Goal: Task Accomplishment & Management: Use online tool/utility

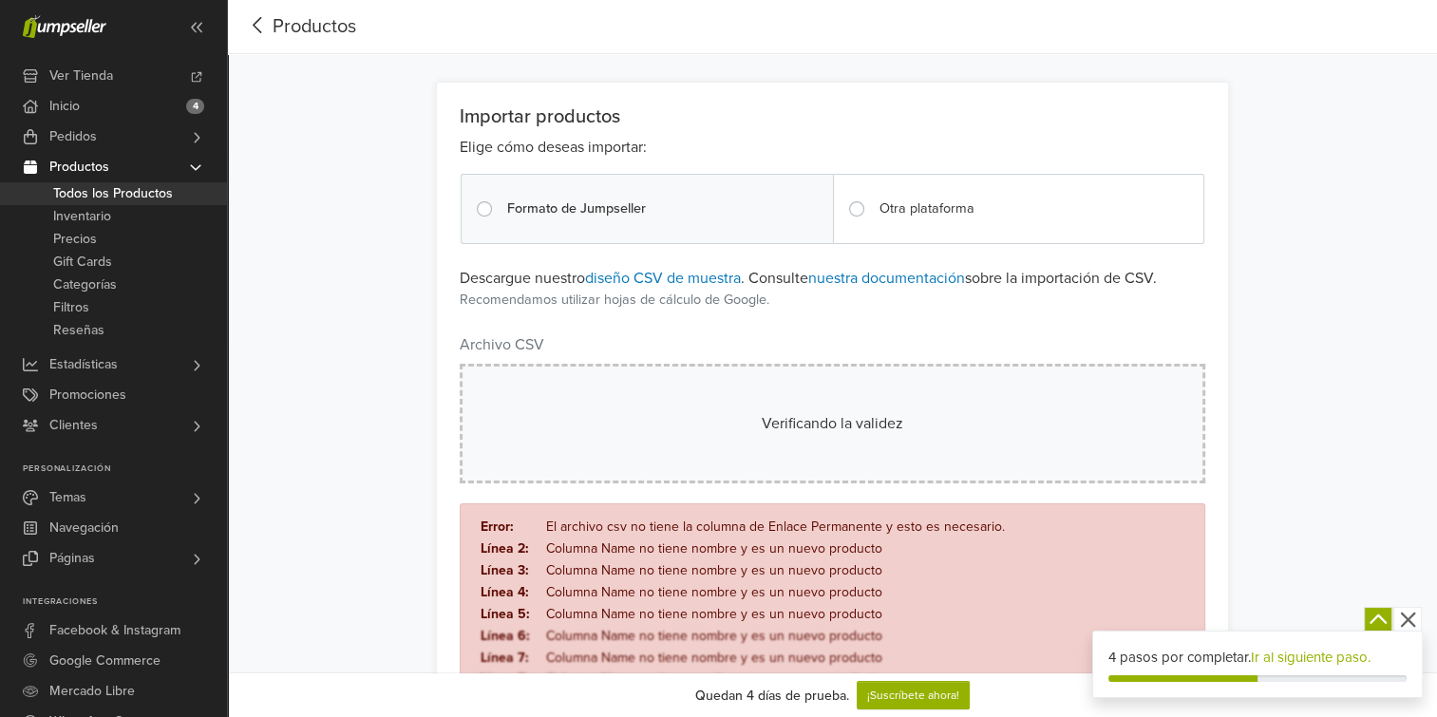
click at [957, 194] on div "Otra plataforma" at bounding box center [1018, 209] width 371 height 70
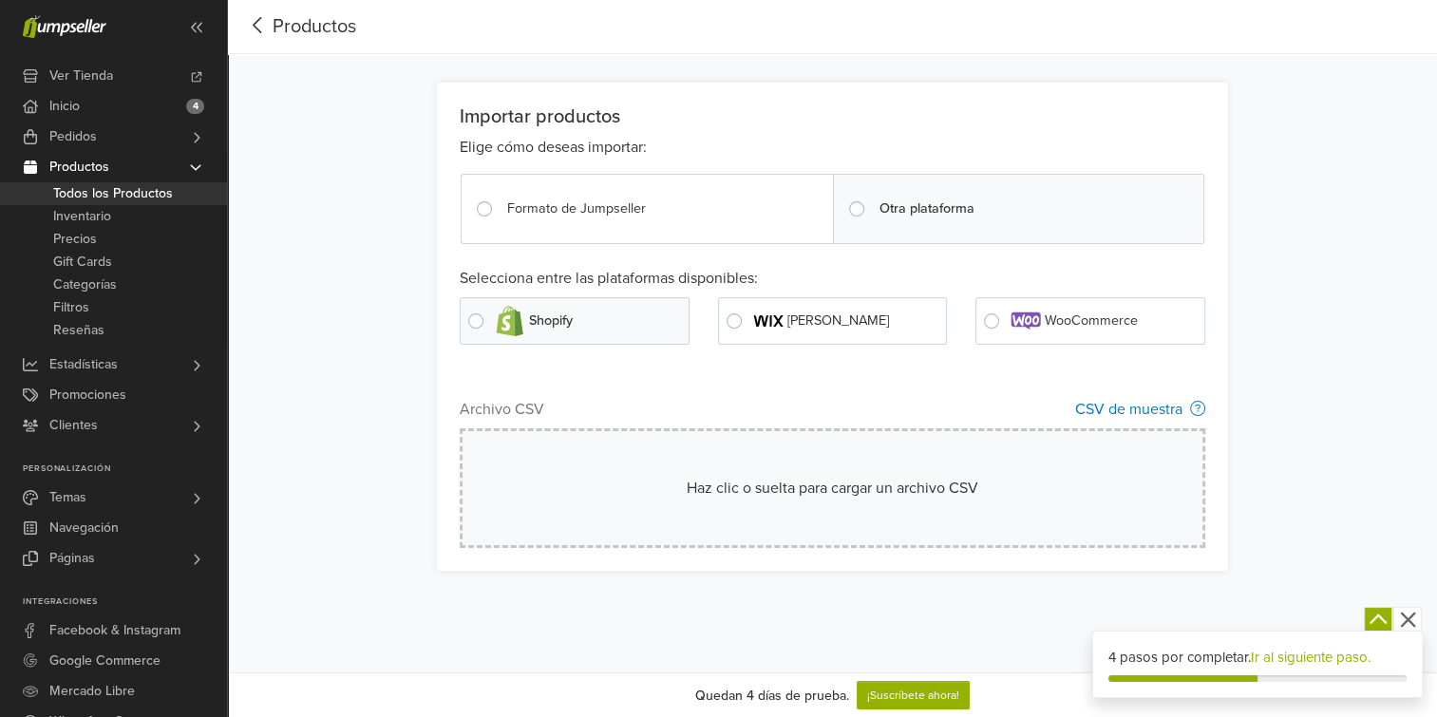
click at [558, 186] on div "Formato de Jumpseller" at bounding box center [646, 209] width 371 height 70
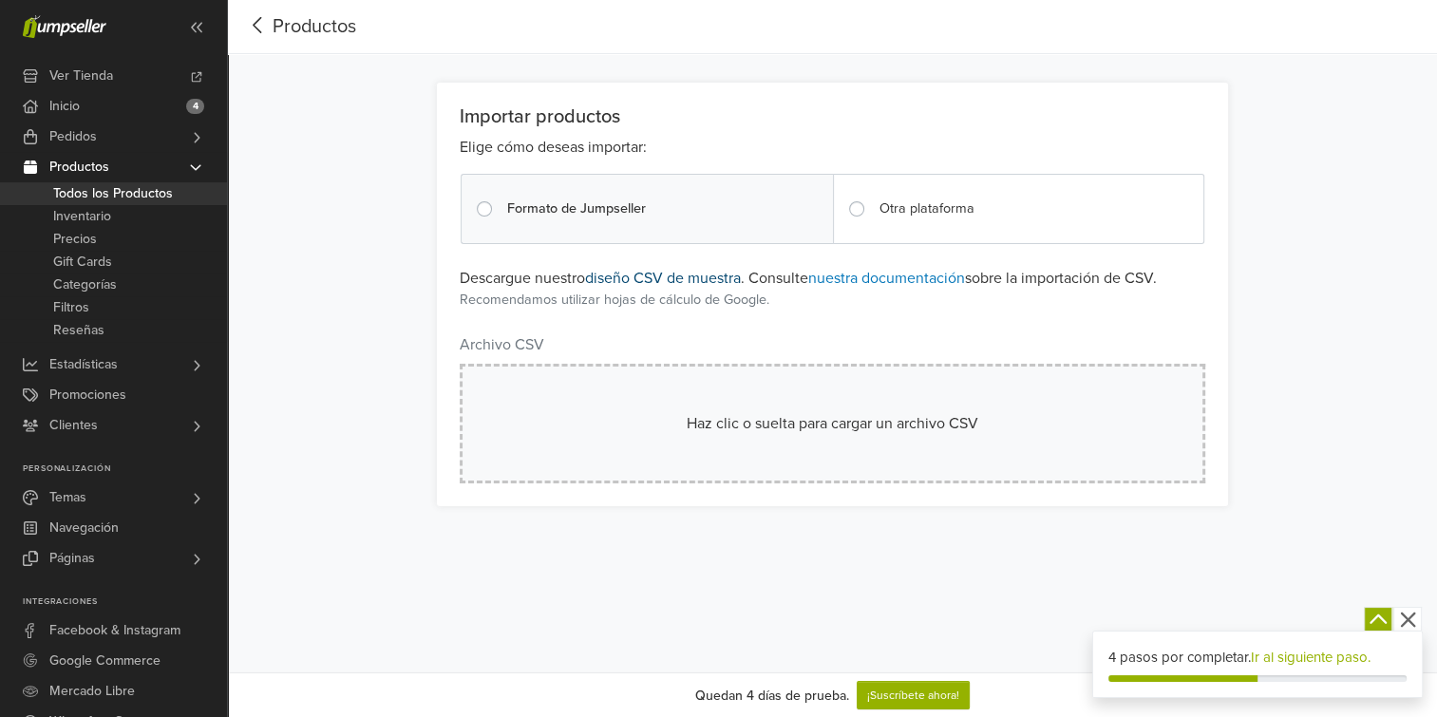
click at [698, 277] on link "diseño CSV de muestra" at bounding box center [663, 278] width 156 height 19
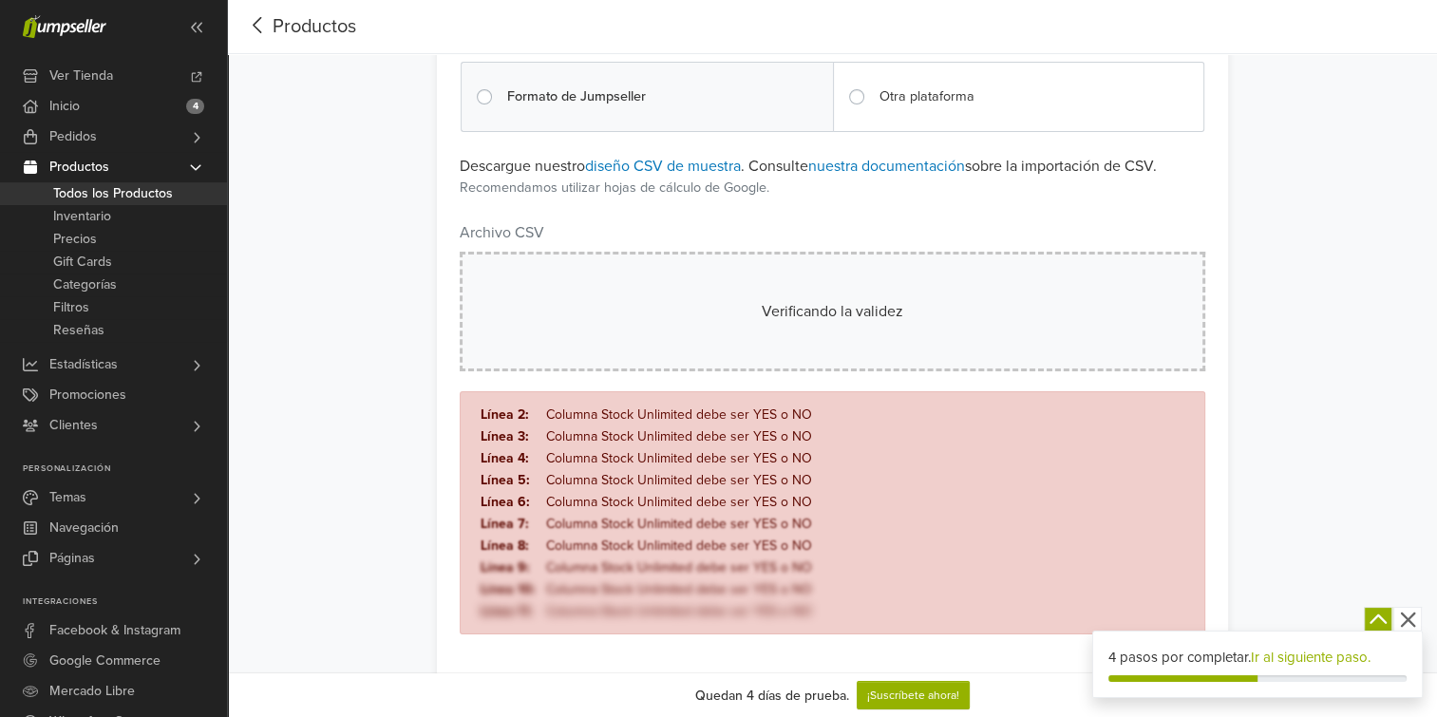
scroll to position [121, 0]
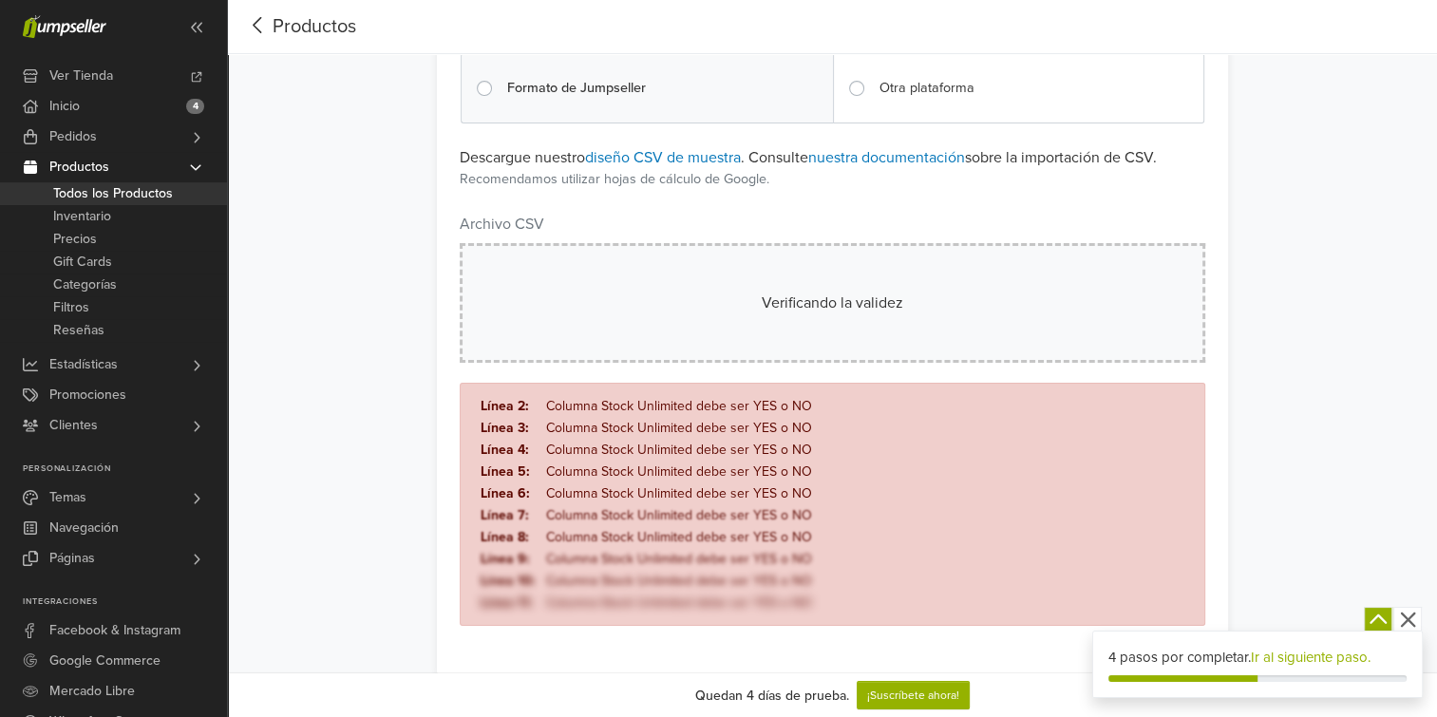
click at [1085, 2] on nav "Productos" at bounding box center [832, 27] width 1209 height 54
click at [877, 158] on link "nuestra documentación" at bounding box center [886, 157] width 157 height 19
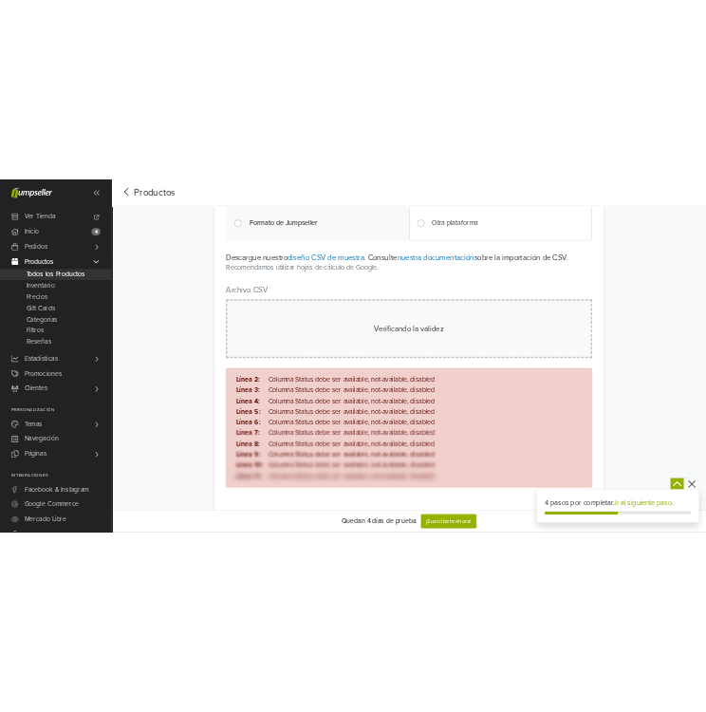
scroll to position [174, 0]
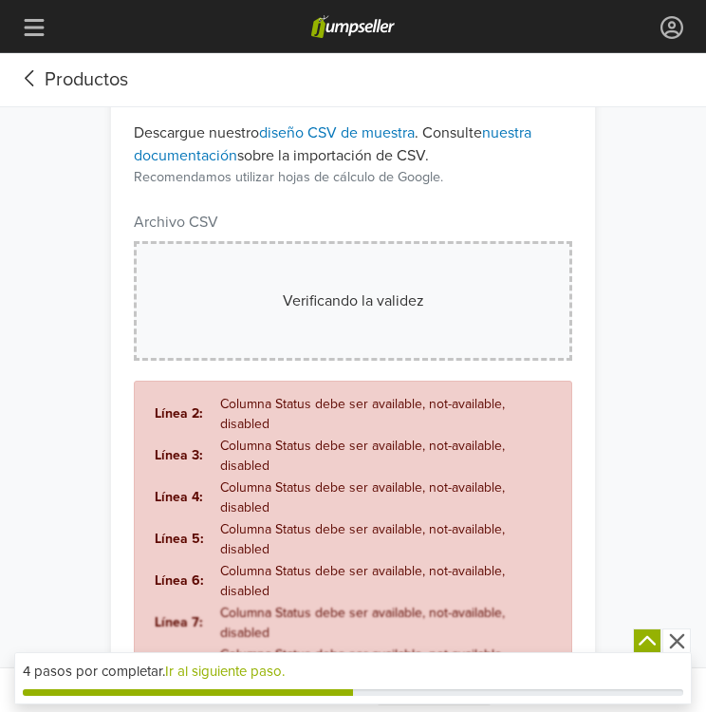
click at [228, 396] on td "Columna Status debe ser available, not-available, disabled" at bounding box center [386, 414] width 334 height 42
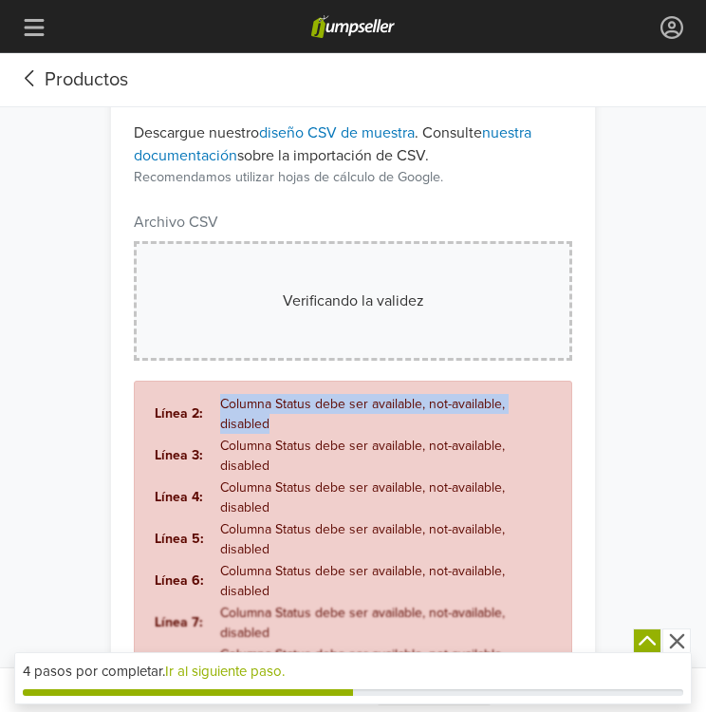
drag, startPoint x: 228, startPoint y: 396, endPoint x: 261, endPoint y: 426, distance: 45.0
click at [261, 426] on td "Columna Status debe ser available, not-available, disabled" at bounding box center [386, 414] width 334 height 42
copy td "Columna Status debe ser available, not-available, disabled"
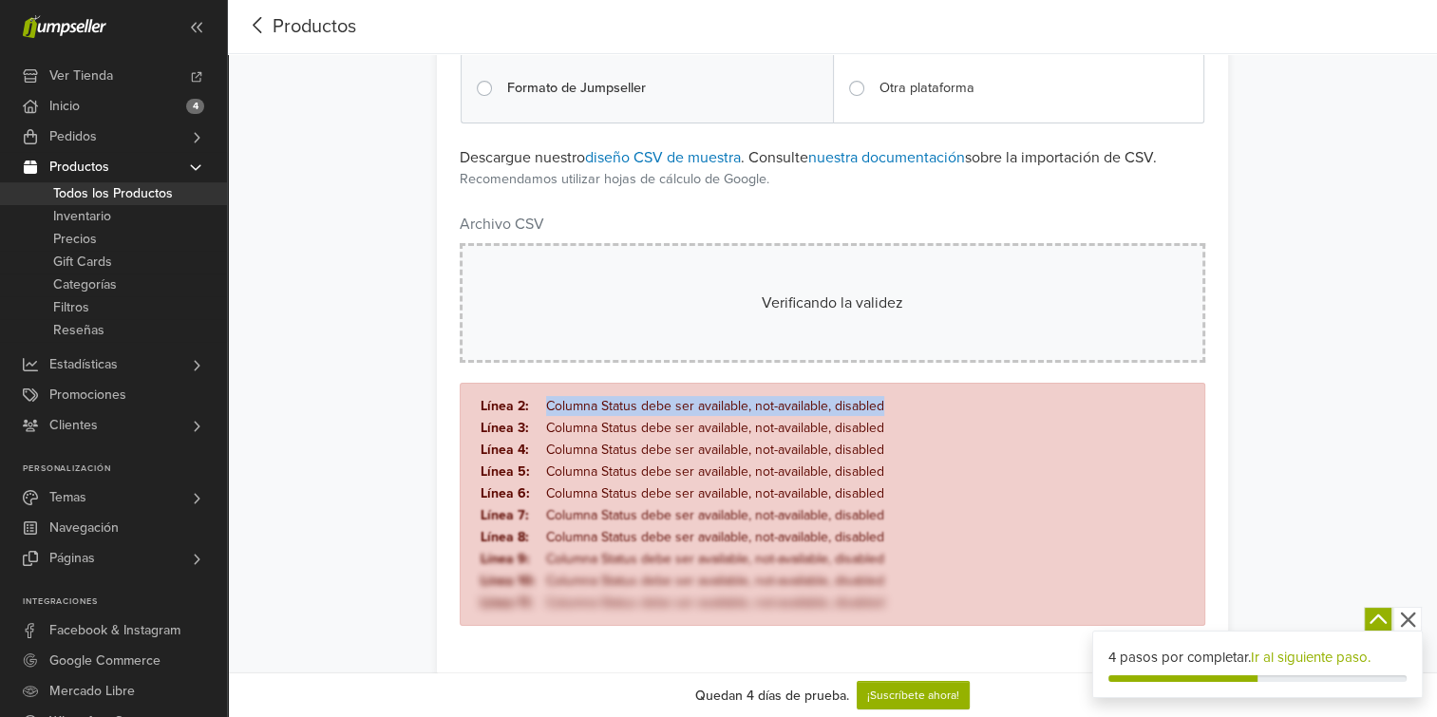
scroll to position [0, 0]
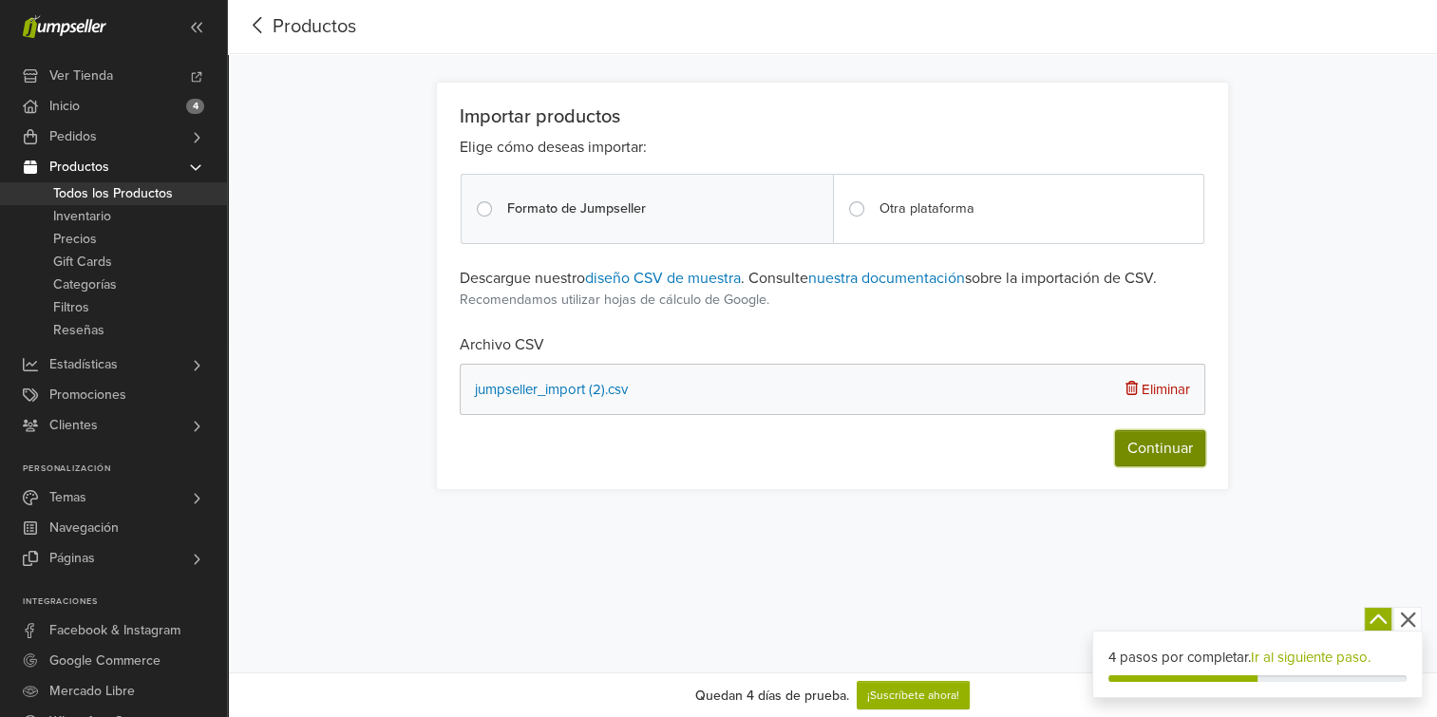
click at [1151, 455] on button "Continuar" at bounding box center [1160, 448] width 90 height 36
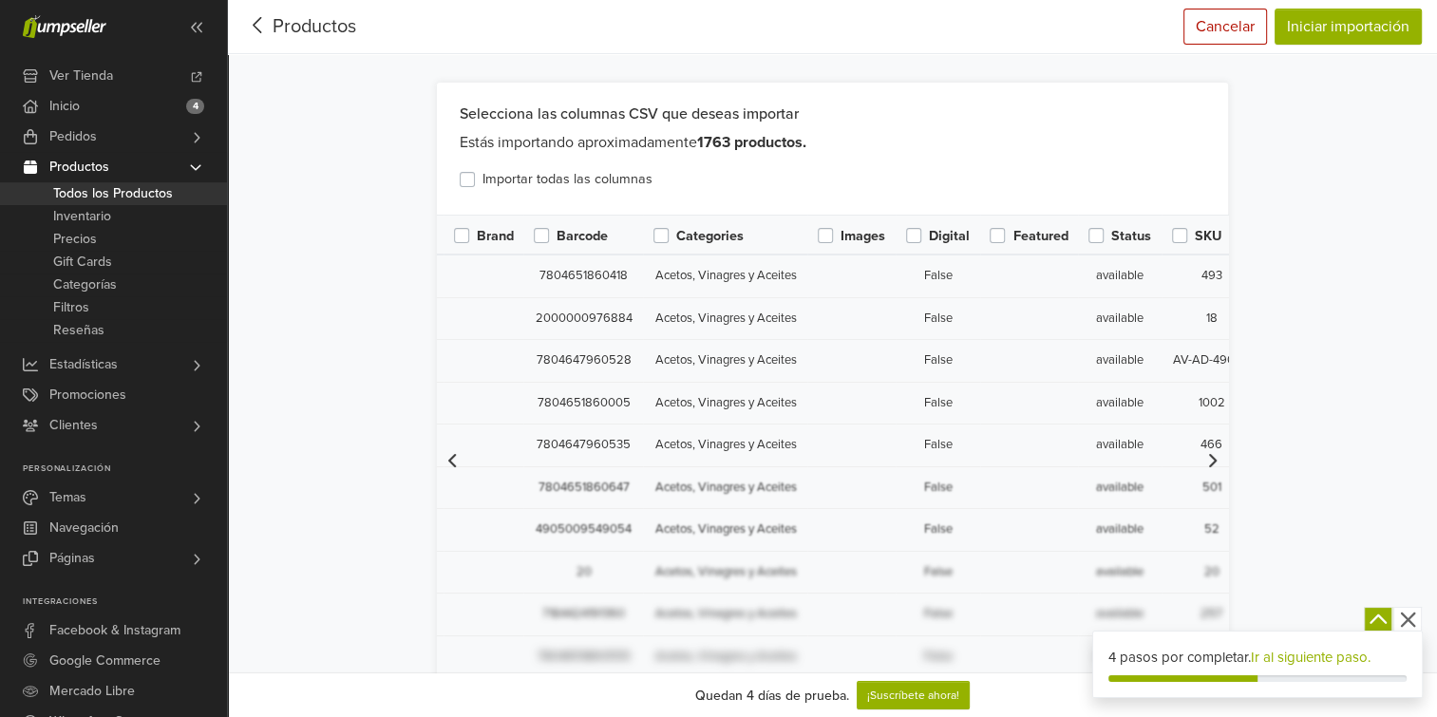
scroll to position [0, 1016]
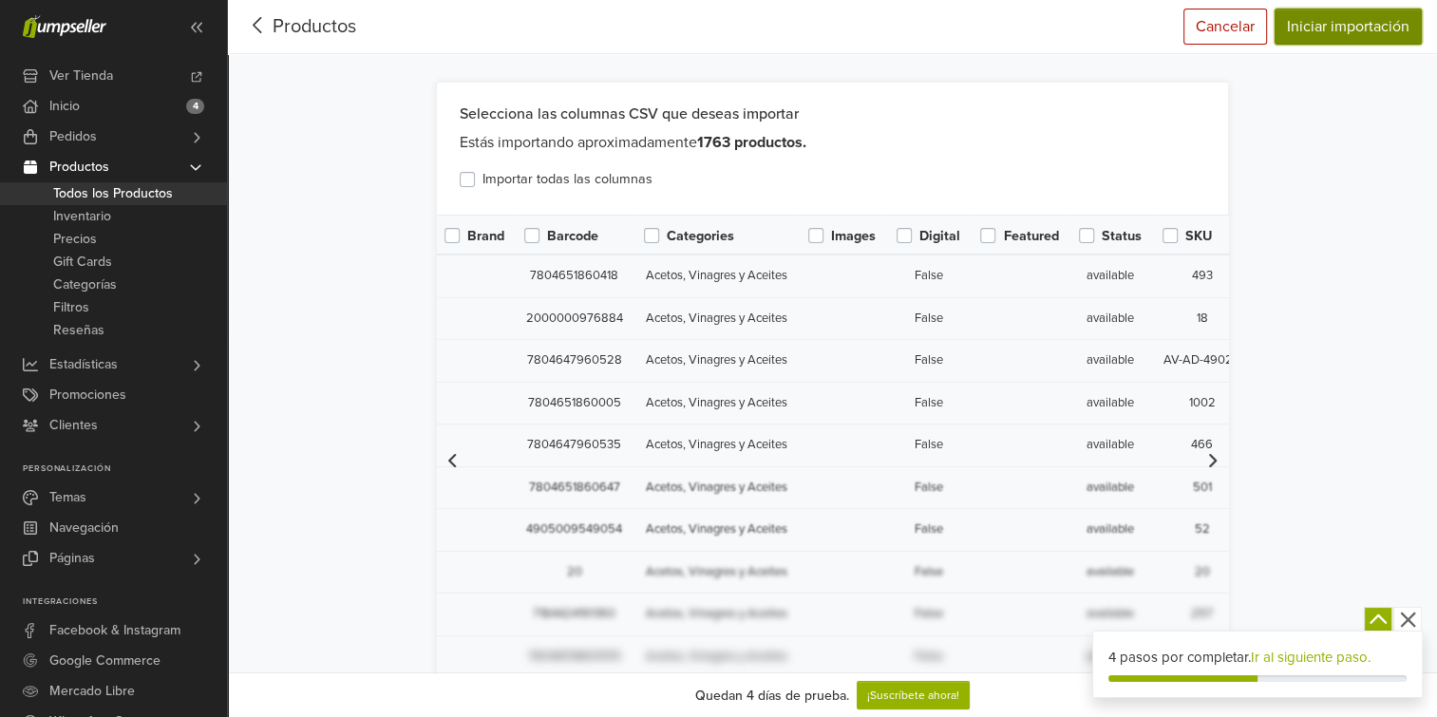
click at [1351, 34] on button "Iniciar importación" at bounding box center [1347, 27] width 147 height 36
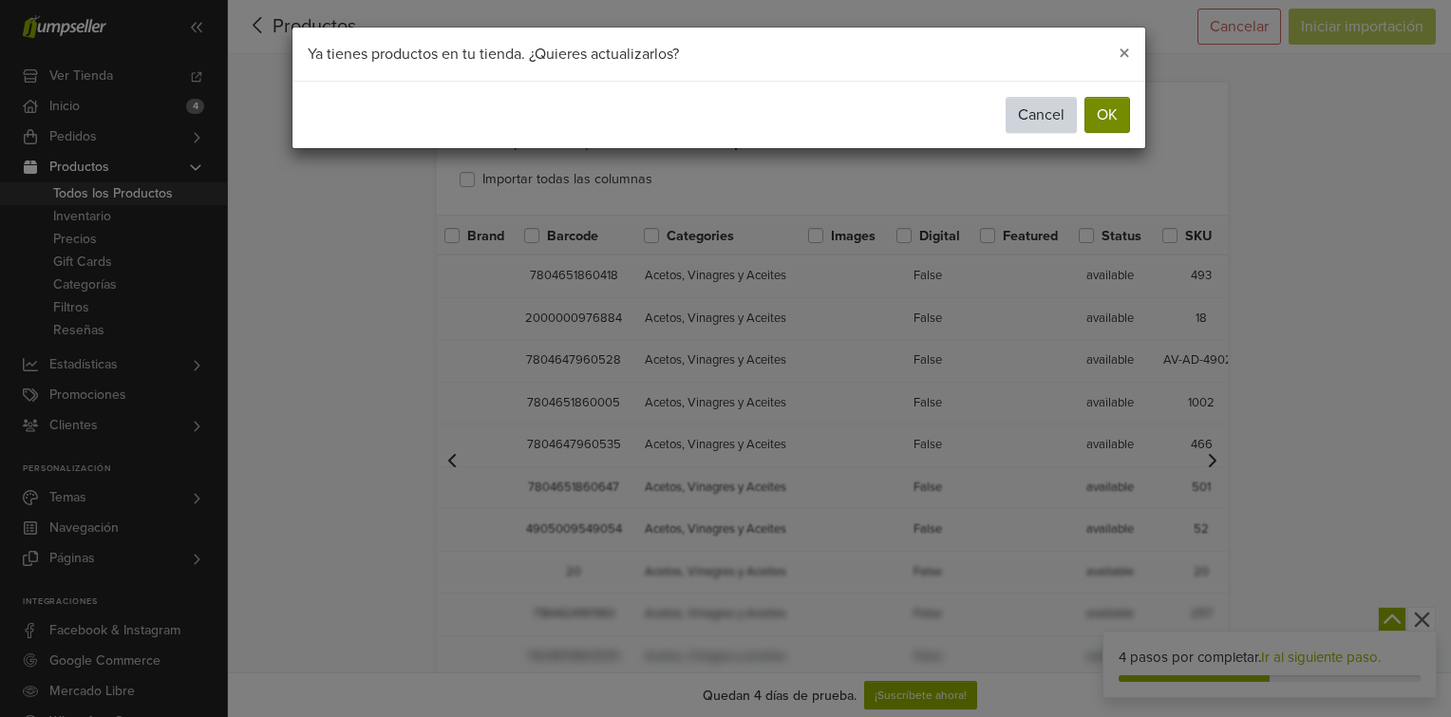
click at [1103, 123] on button "OK" at bounding box center [1107, 115] width 46 height 36
